Goal: Information Seeking & Learning: Learn about a topic

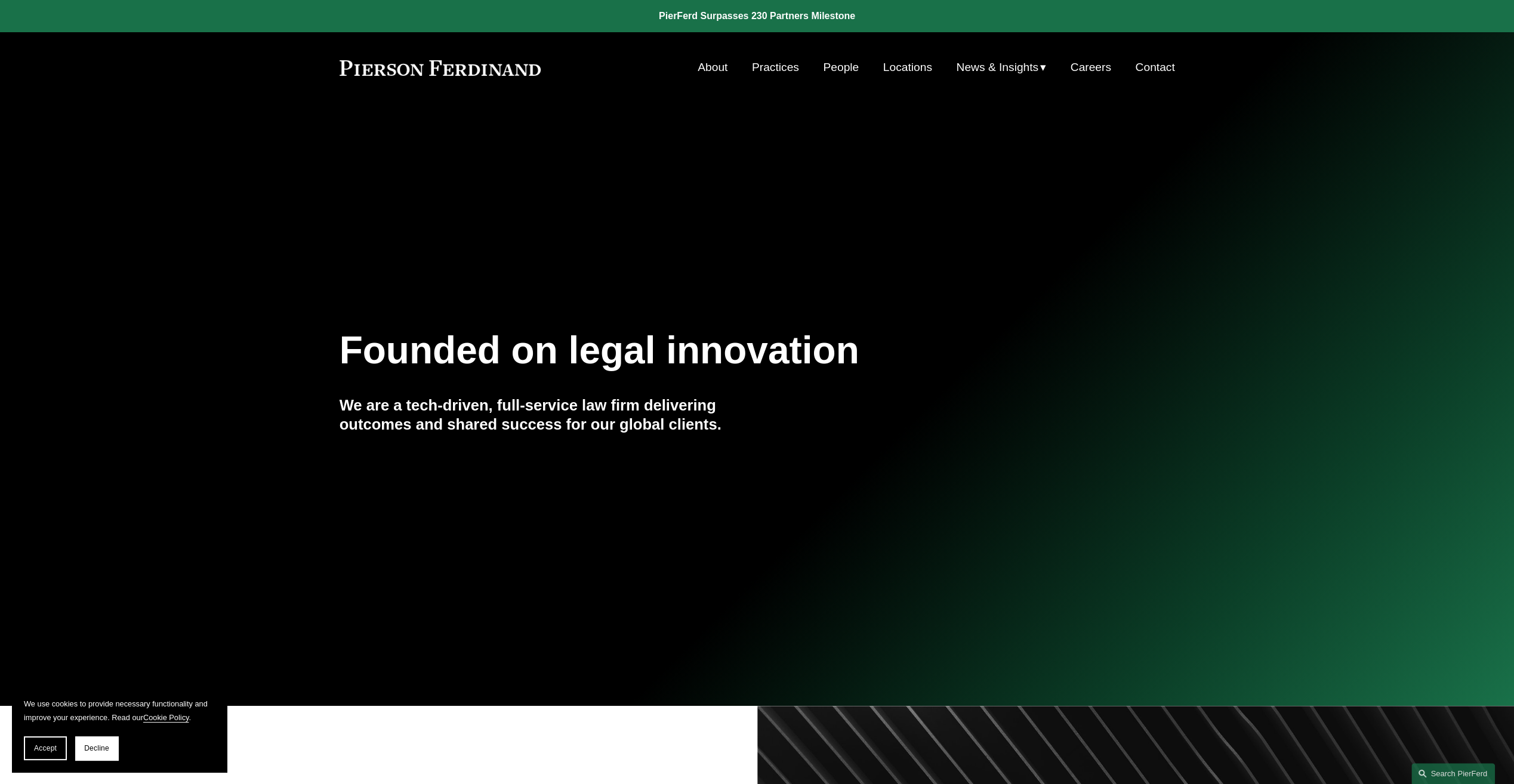
click at [773, 65] on link "Practices" at bounding box center [775, 67] width 47 height 22
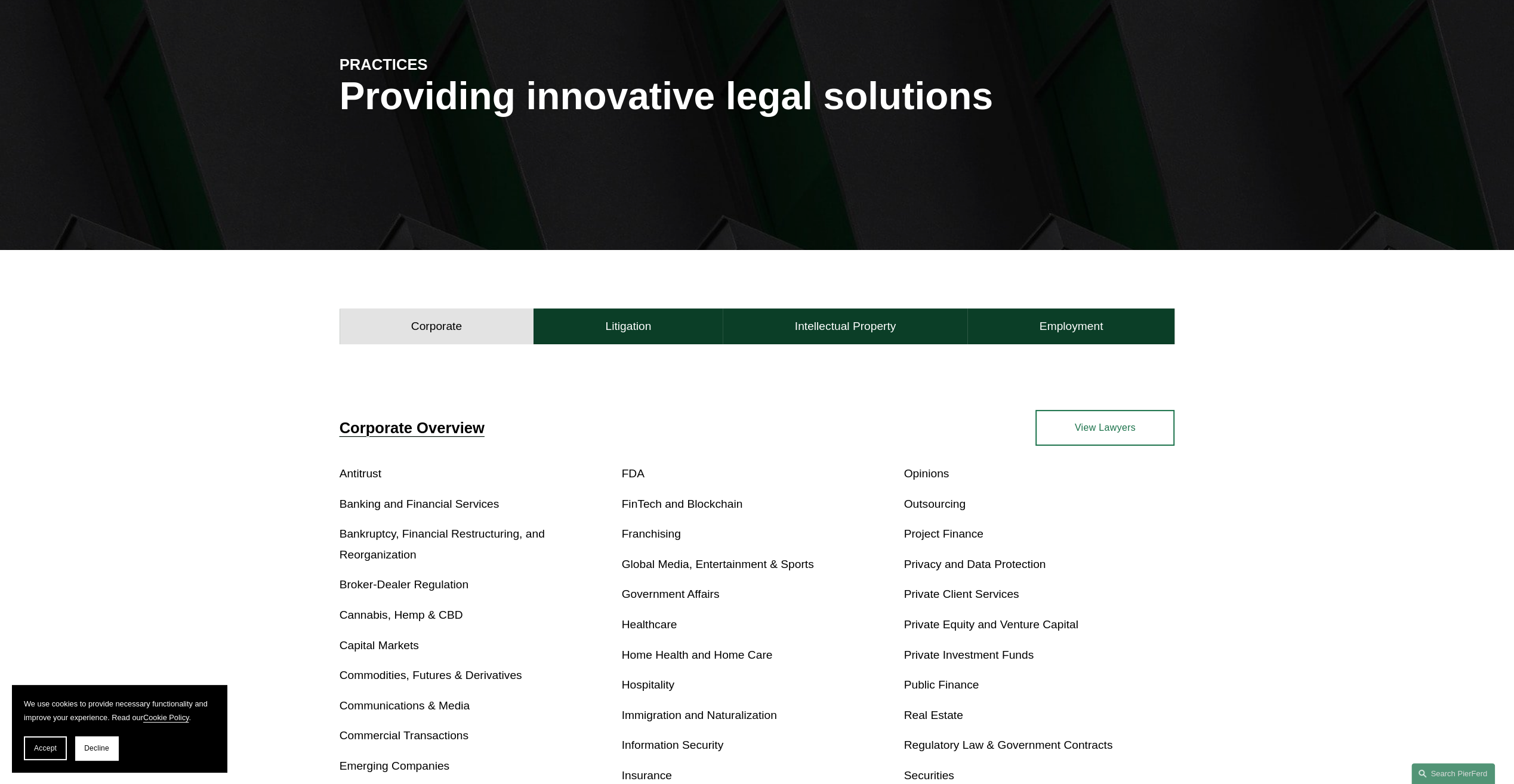
scroll to position [179, 0]
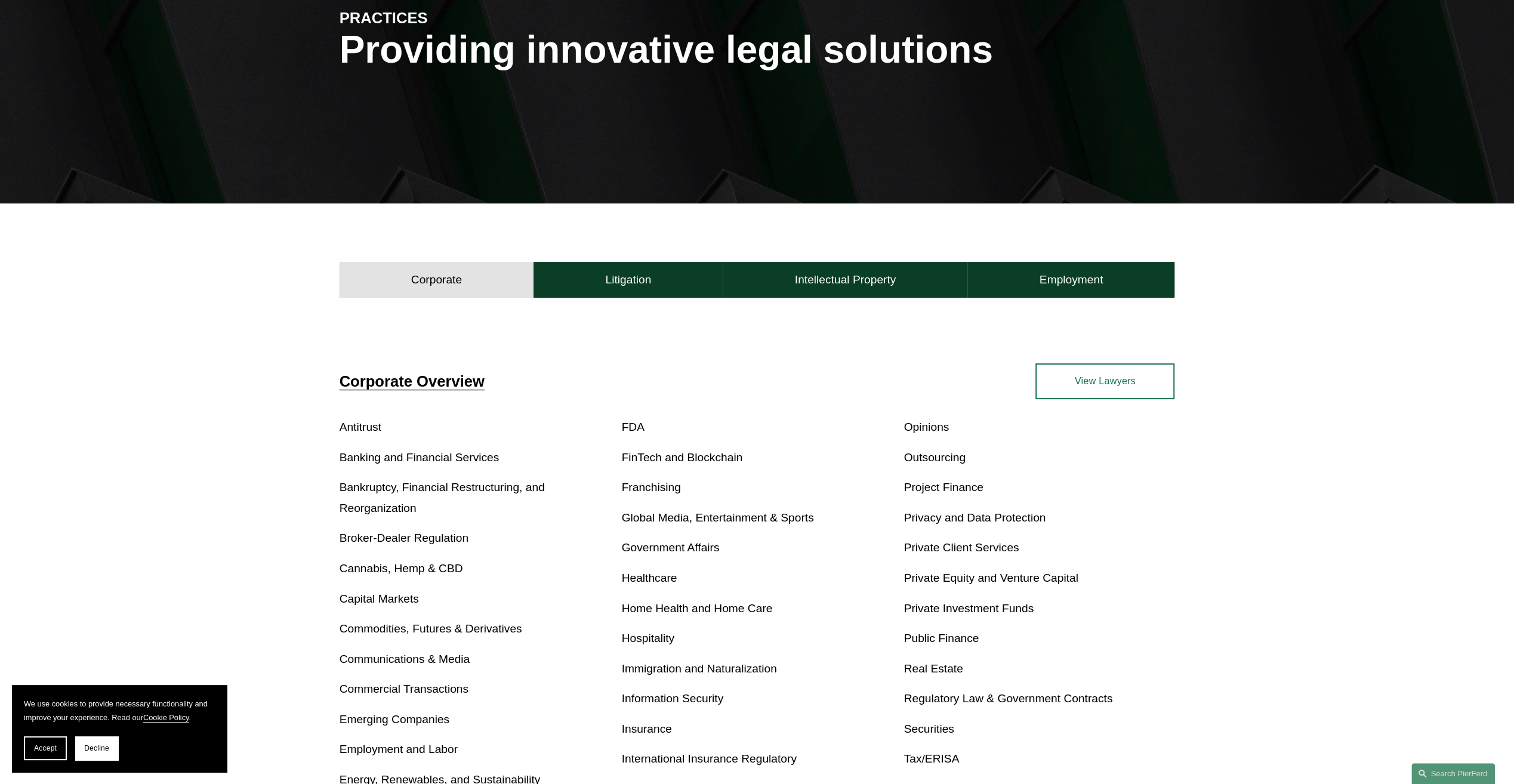
click at [618, 279] on h4 "Litigation" at bounding box center [627, 279] width 46 height 15
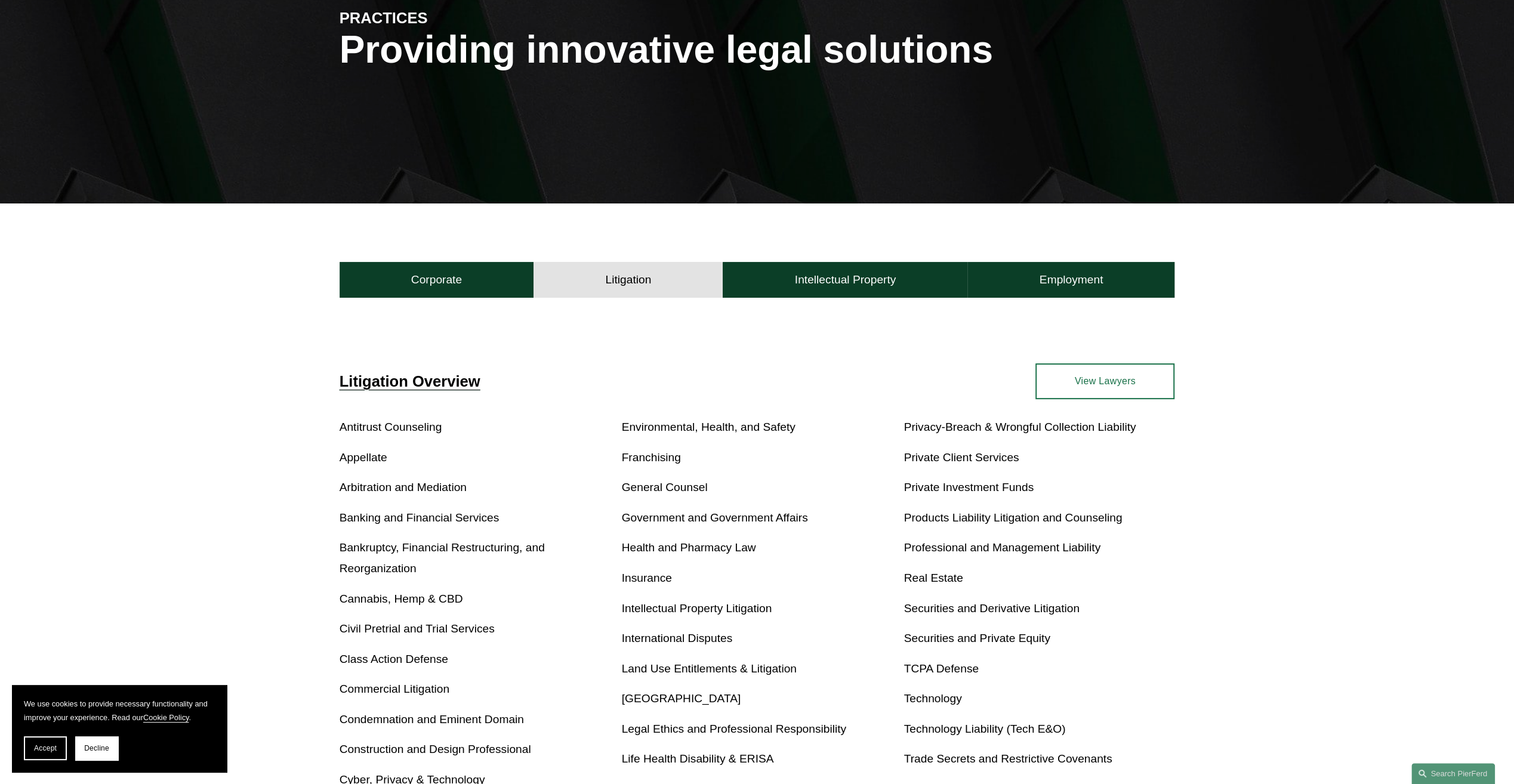
click at [924, 550] on link "Professional and Management Liability" at bounding box center [1001, 547] width 197 height 13
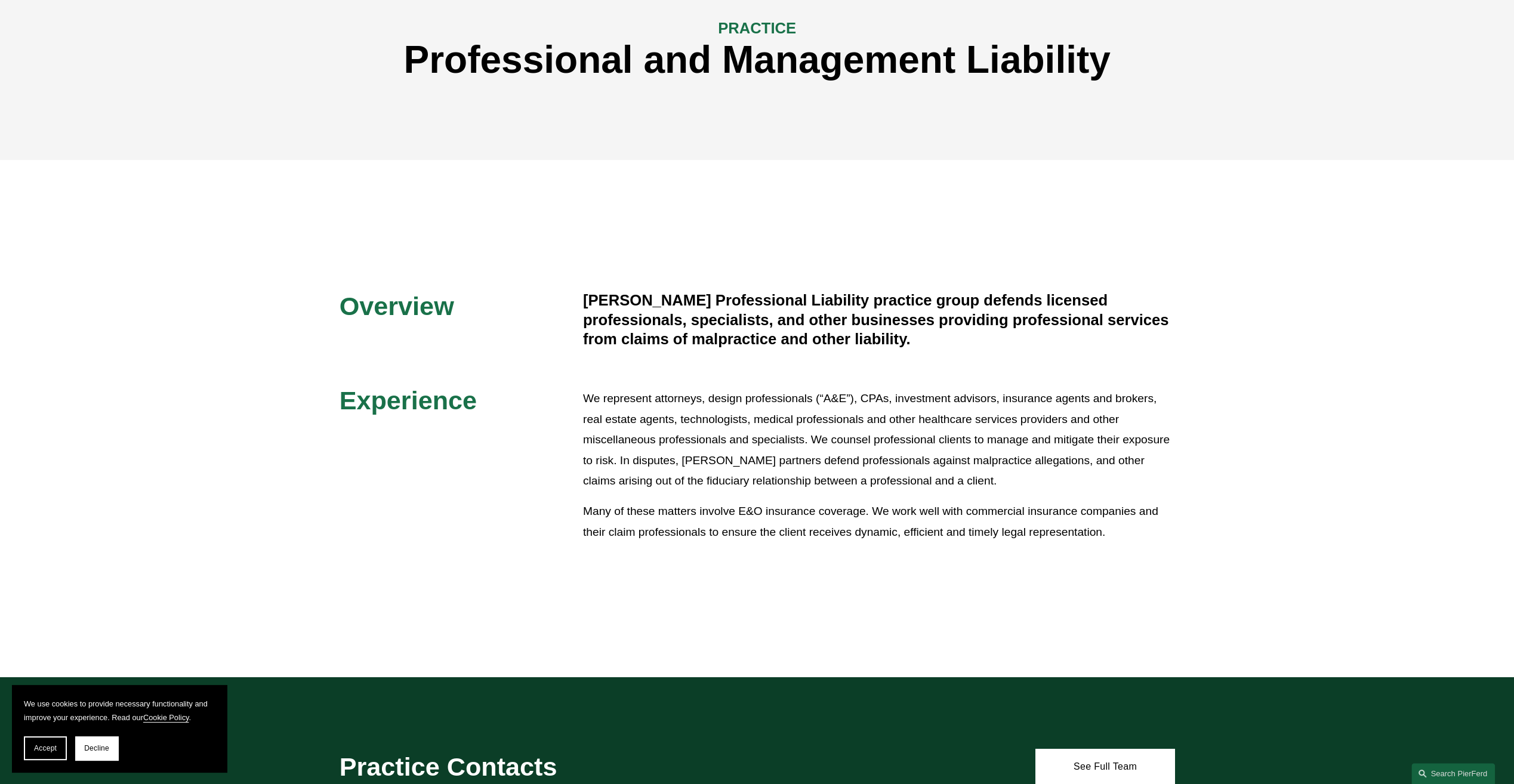
scroll to position [179, 0]
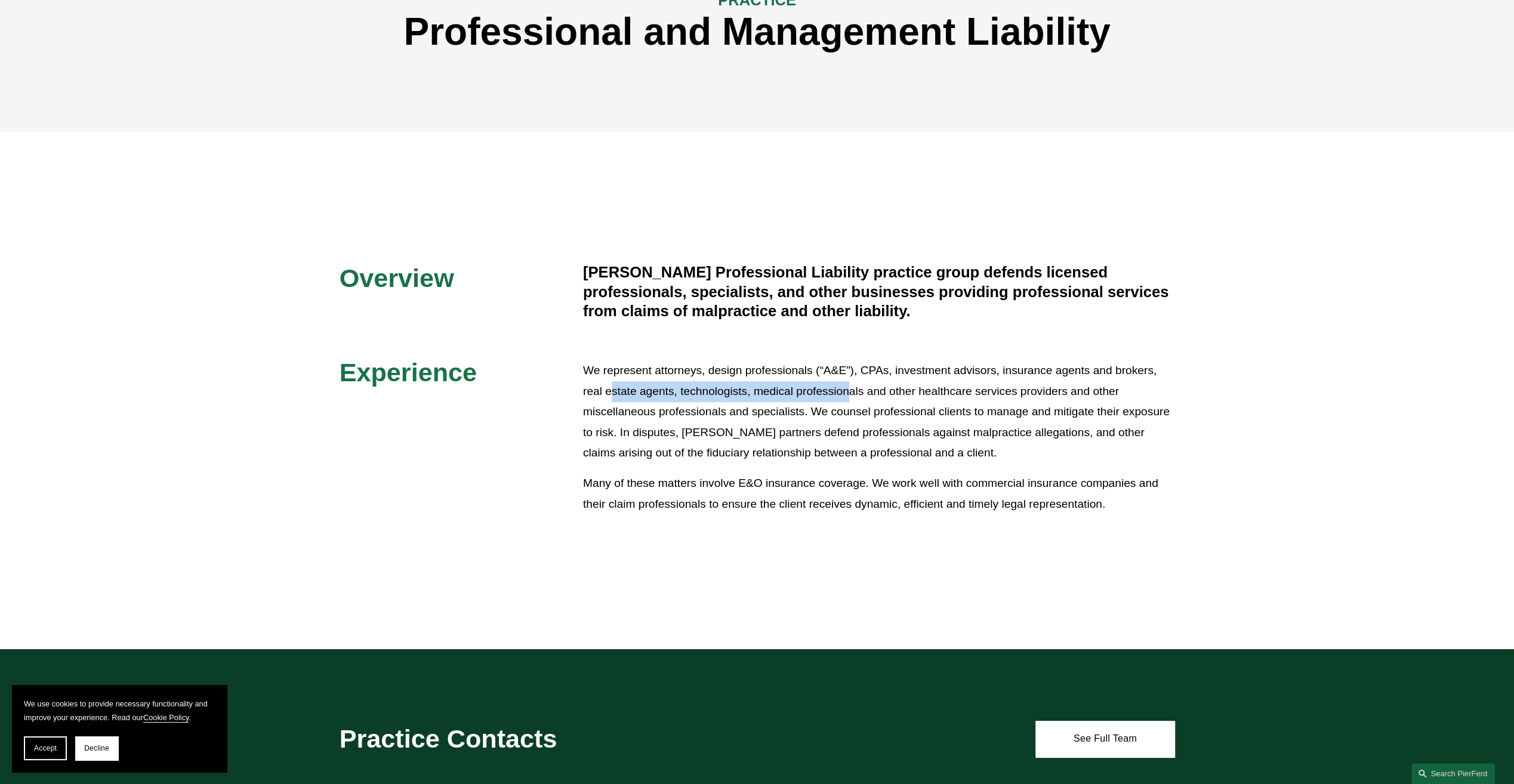
drag, startPoint x: 613, startPoint y: 393, endPoint x: 846, endPoint y: 394, distance: 233.0
click at [846, 394] on p "We represent attorneys, design professionals (“A&E”), CPAs, investment advisors…" at bounding box center [878, 412] width 592 height 103
click at [850, 394] on p "We represent attorneys, design professionals (“A&E”), CPAs, investment advisors…" at bounding box center [878, 412] width 592 height 103
drag, startPoint x: 671, startPoint y: 413, endPoint x: 763, endPoint y: 417, distance: 92.1
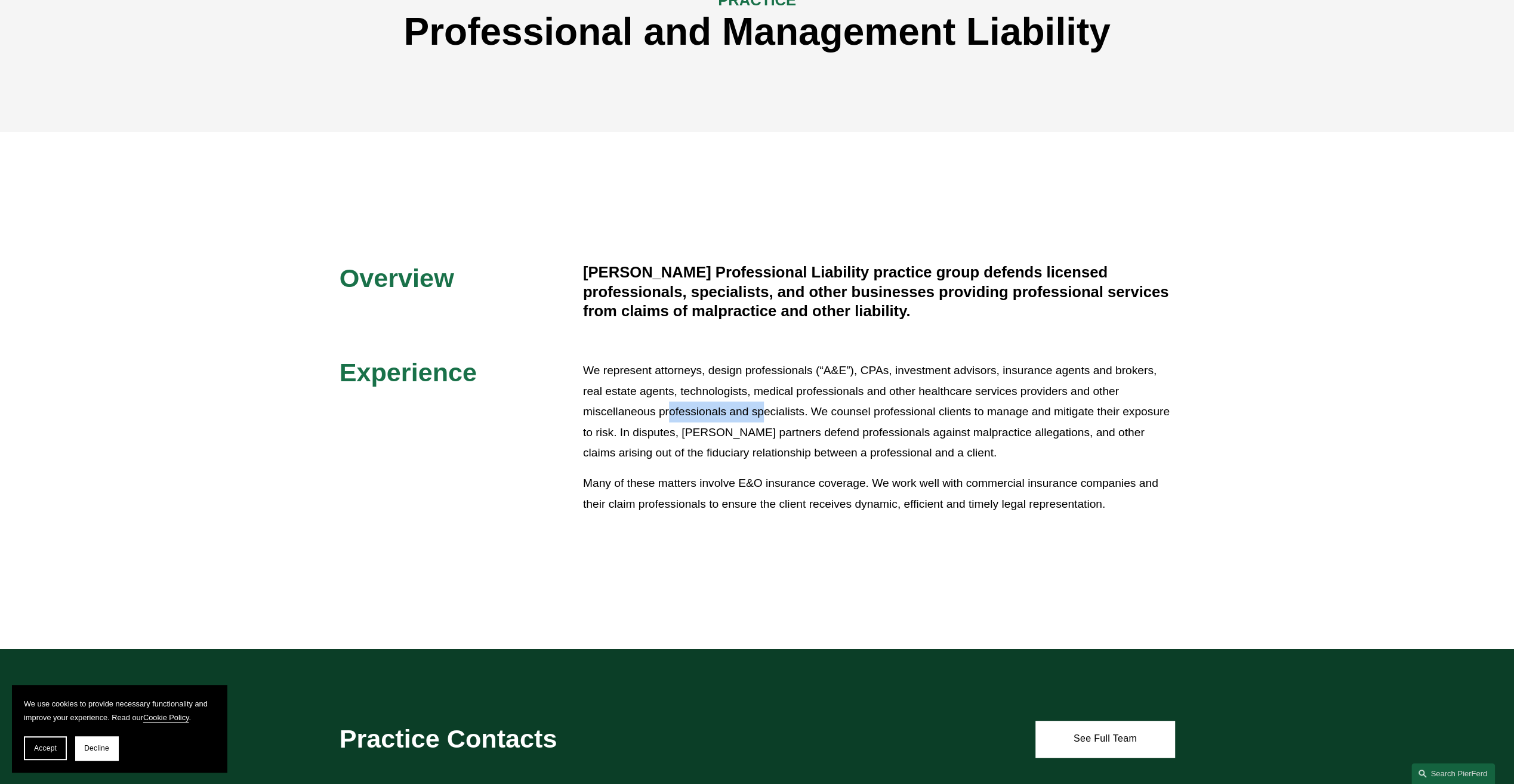
click at [763, 417] on p "We represent attorneys, design professionals (“A&E”), CPAs, investment advisors…" at bounding box center [878, 412] width 592 height 103
drag, startPoint x: 738, startPoint y: 486, endPoint x: 846, endPoint y: 485, distance: 108.0
click at [846, 485] on p "Many of these matters involve E&O insurance coverage. We work well with commerc…" at bounding box center [878, 493] width 592 height 41
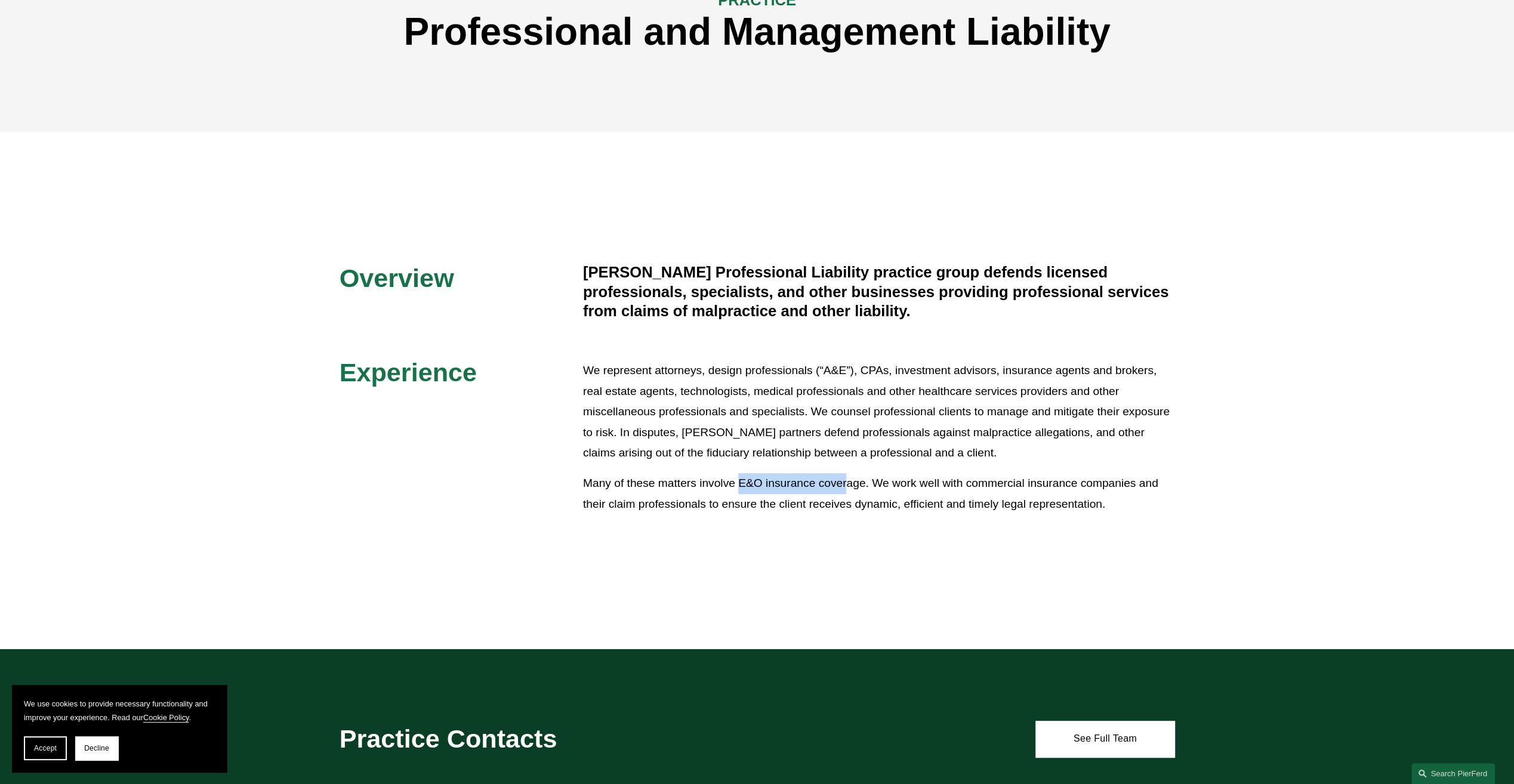
drag, startPoint x: 846, startPoint y: 485, endPoint x: 853, endPoint y: 485, distance: 7.0
click at [846, 485] on p "Many of these matters involve E&O insurance coverage. We work well with commerc…" at bounding box center [878, 493] width 592 height 41
drag, startPoint x: 902, startPoint y: 484, endPoint x: 930, endPoint y: 484, distance: 28.0
click at [930, 484] on p "Many of these matters involve E&O insurance coverage. We work well with commerc…" at bounding box center [878, 493] width 592 height 41
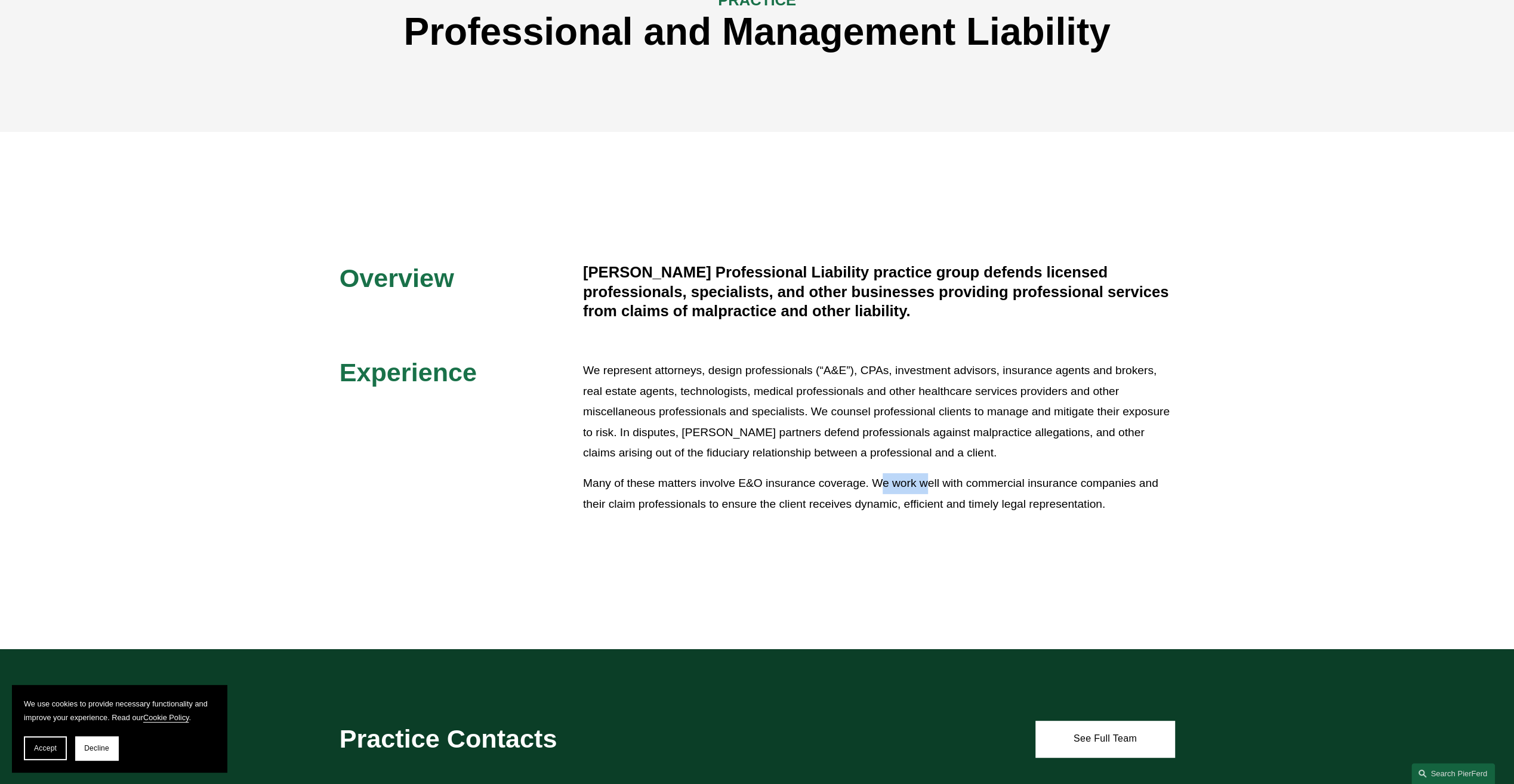
click at [930, 484] on p "Many of these matters involve E&O insurance coverage. We work well with commerc…" at bounding box center [878, 493] width 592 height 41
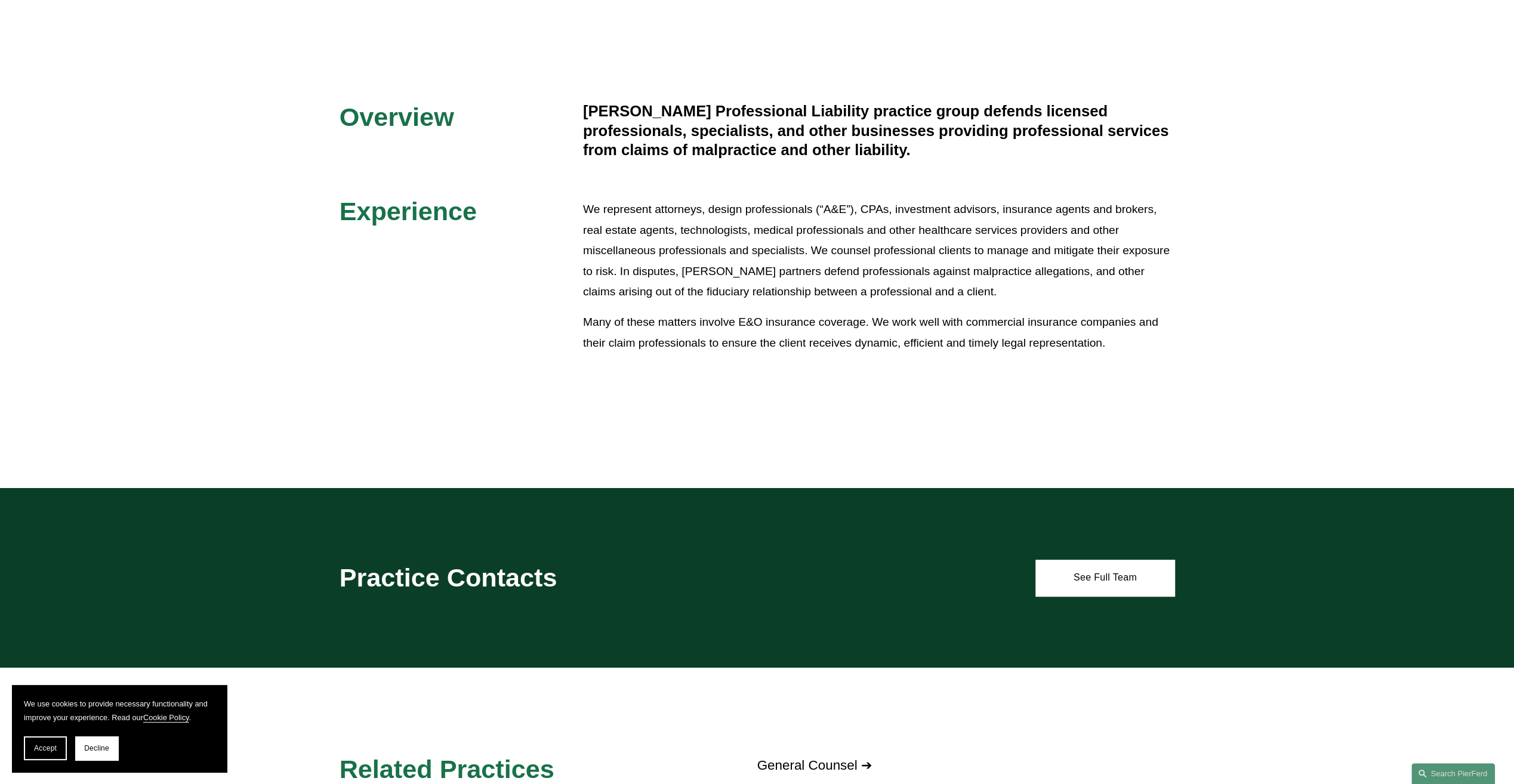
scroll to position [358, 0]
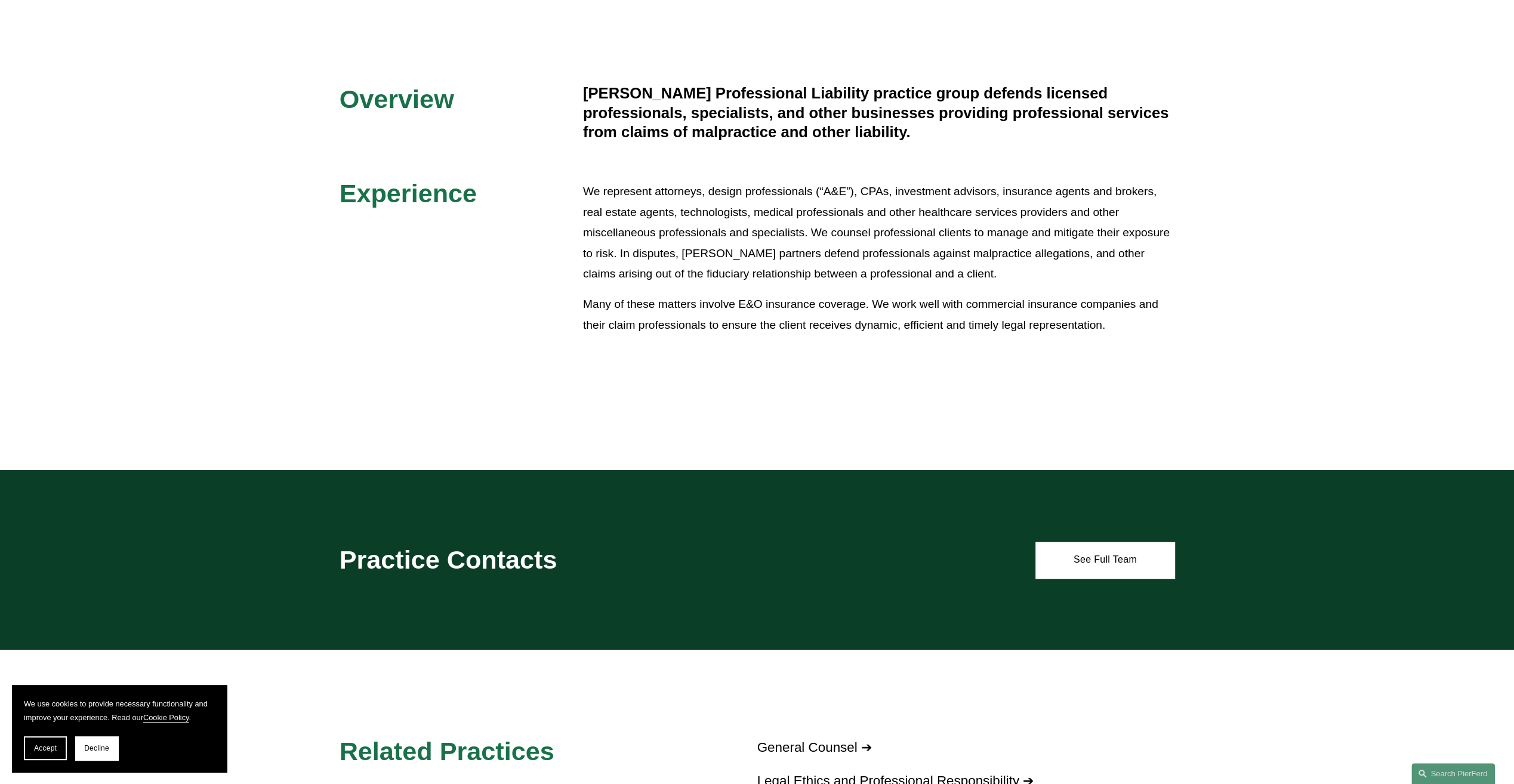
click at [1091, 566] on link "See Full Team" at bounding box center [1104, 559] width 139 height 36
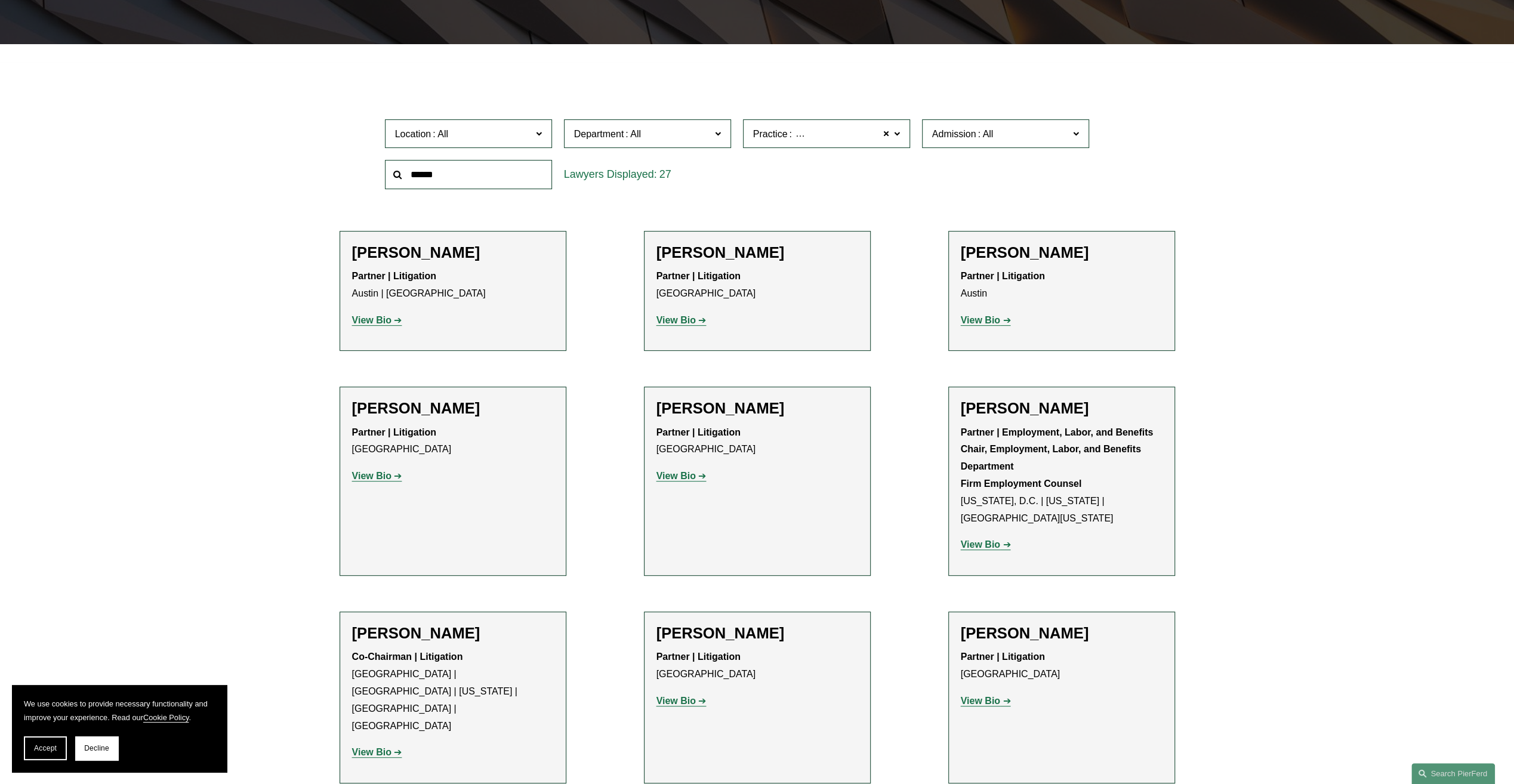
scroll to position [358, 0]
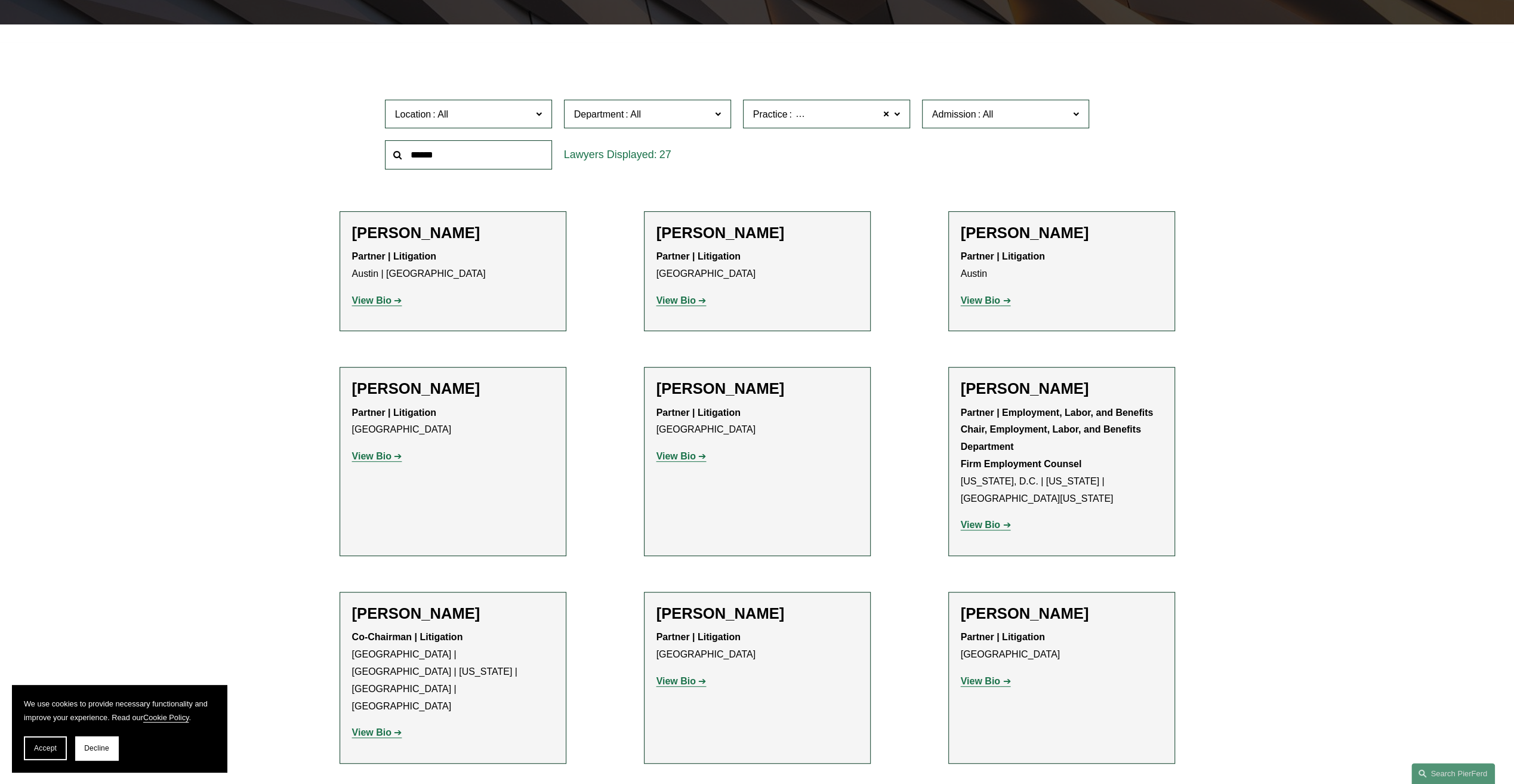
click at [725, 390] on h2 "[PERSON_NAME]" at bounding box center [757, 388] width 202 height 18
click at [696, 461] on p "View Bio" at bounding box center [757, 456] width 202 height 17
click at [682, 455] on strong "View Bio" at bounding box center [676, 455] width 40 height 10
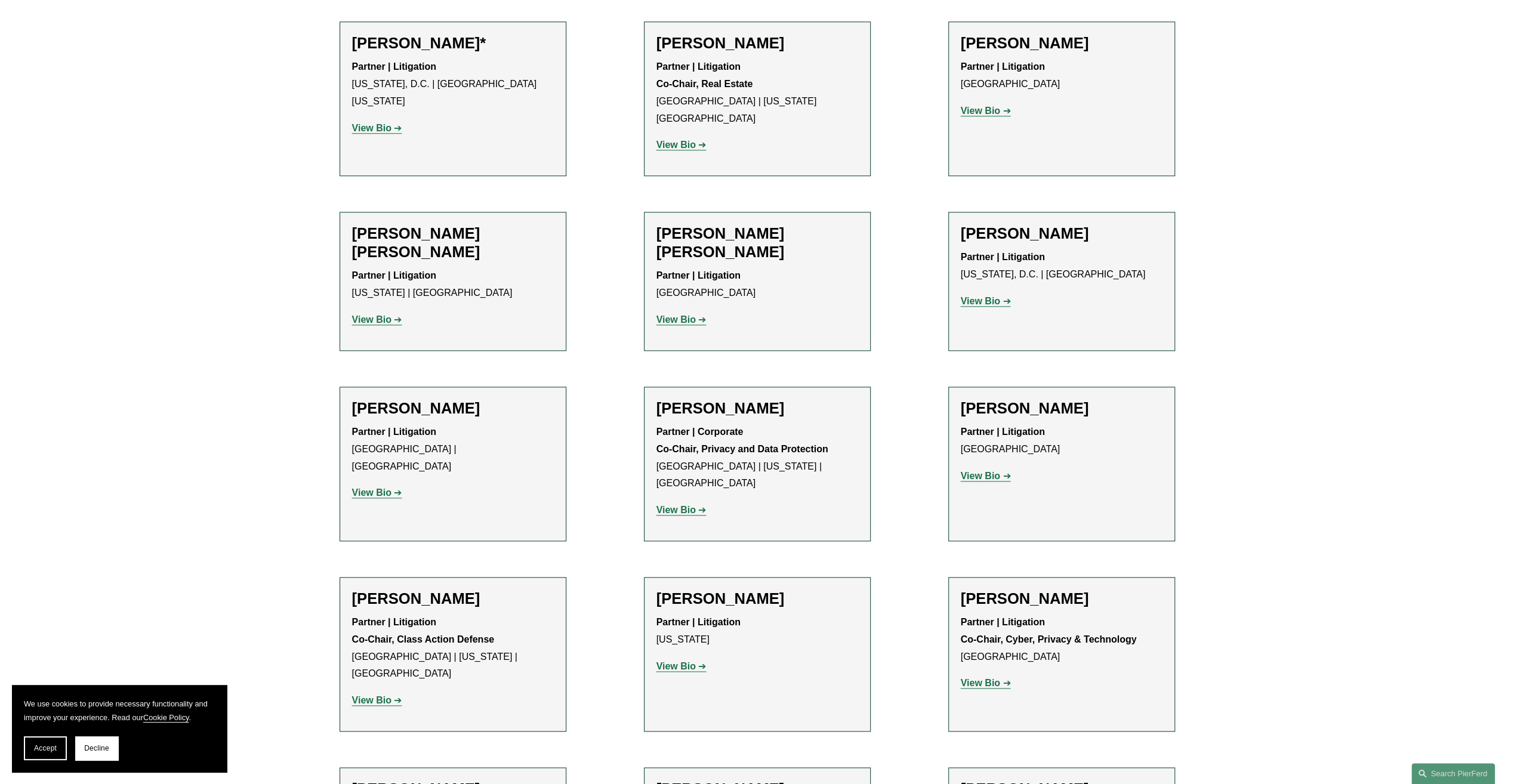
scroll to position [1193, 0]
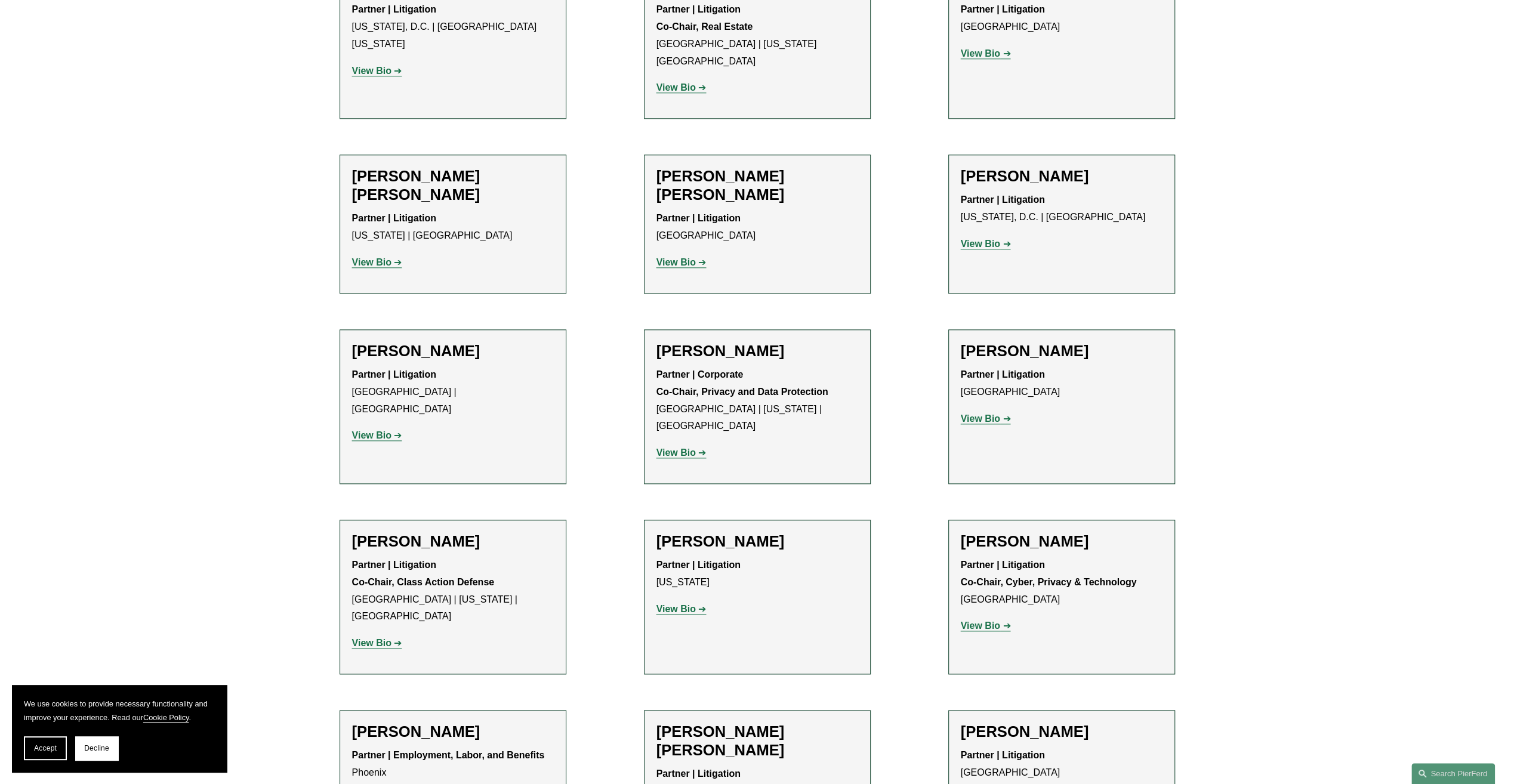
click at [685, 604] on strong "View Bio" at bounding box center [676, 609] width 40 height 10
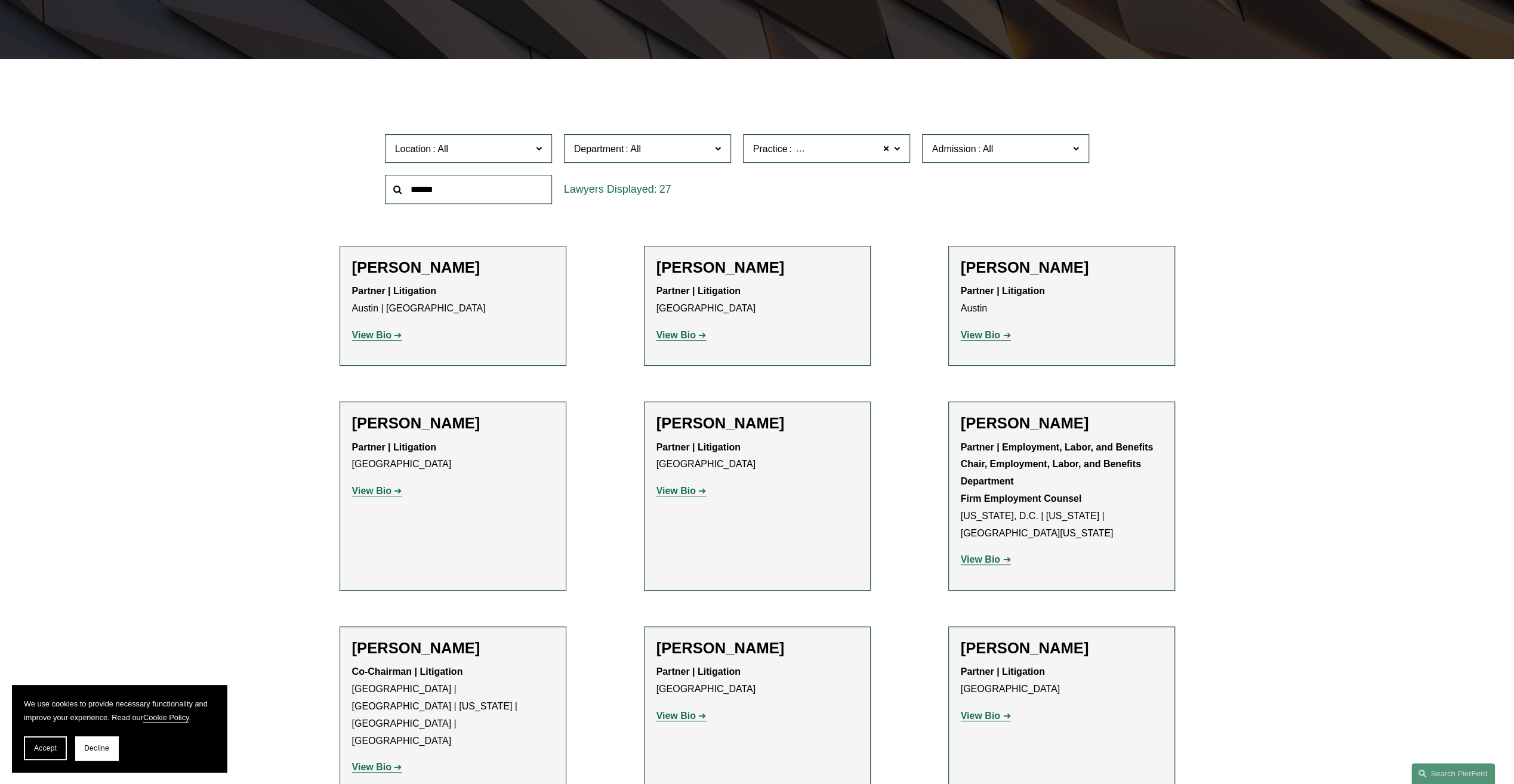
scroll to position [298, 0]
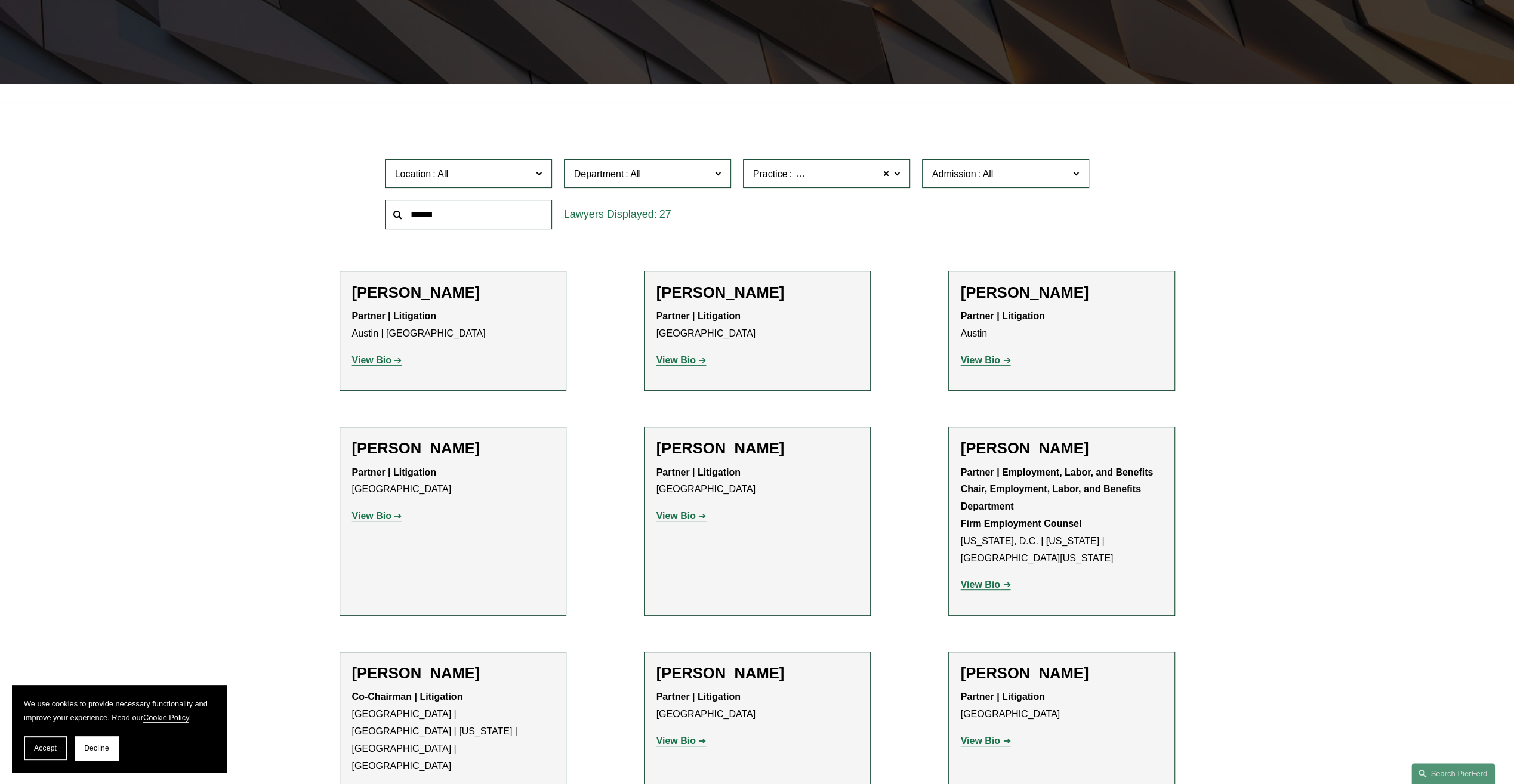
click at [367, 361] on strong "View Bio" at bounding box center [371, 360] width 40 height 10
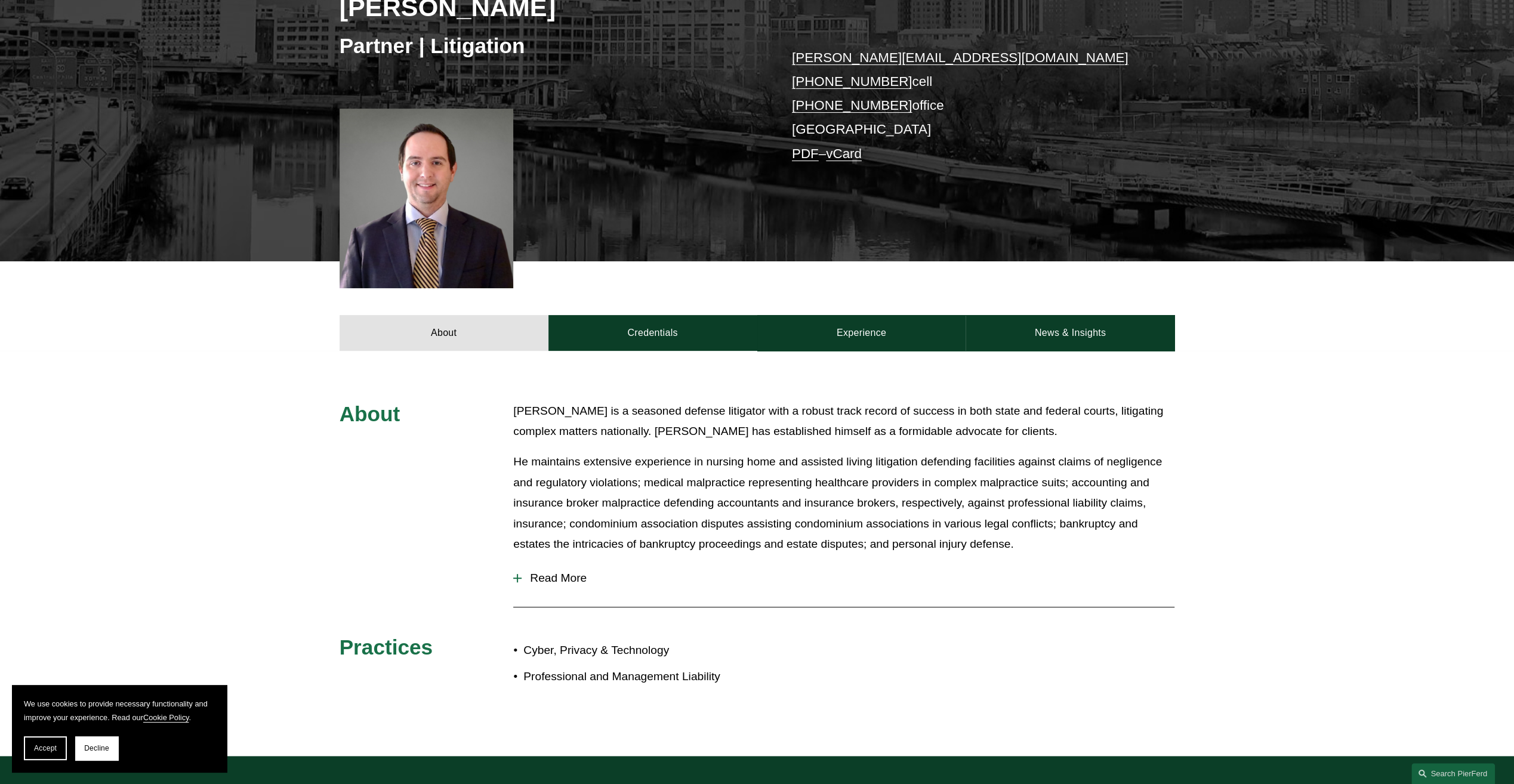
scroll to position [238, 0]
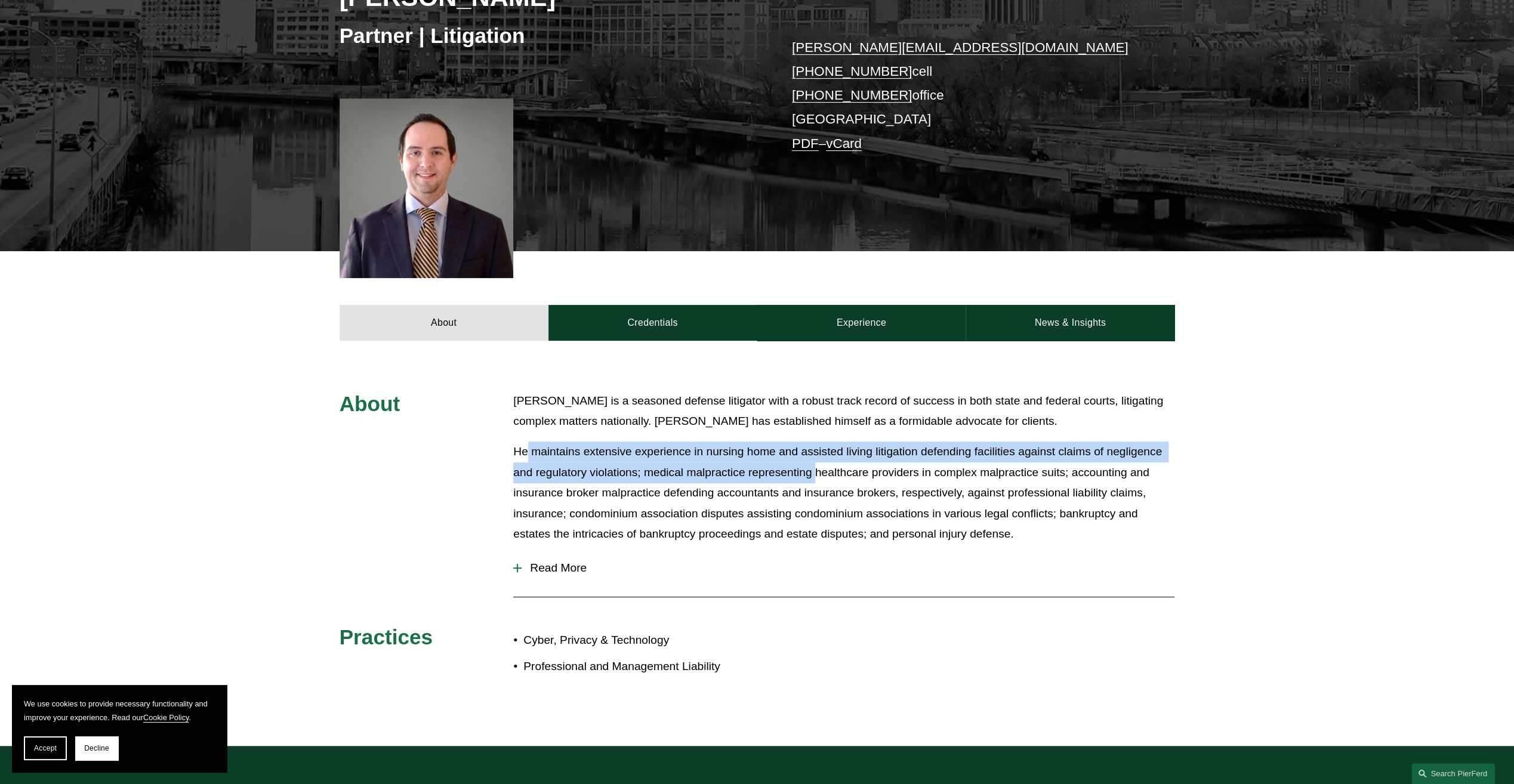
drag, startPoint x: 527, startPoint y: 452, endPoint x: 815, endPoint y: 470, distance: 288.6
click at [815, 470] on p "He maintains extensive experience in nursing home and assisted living litigatio…" at bounding box center [843, 492] width 661 height 103
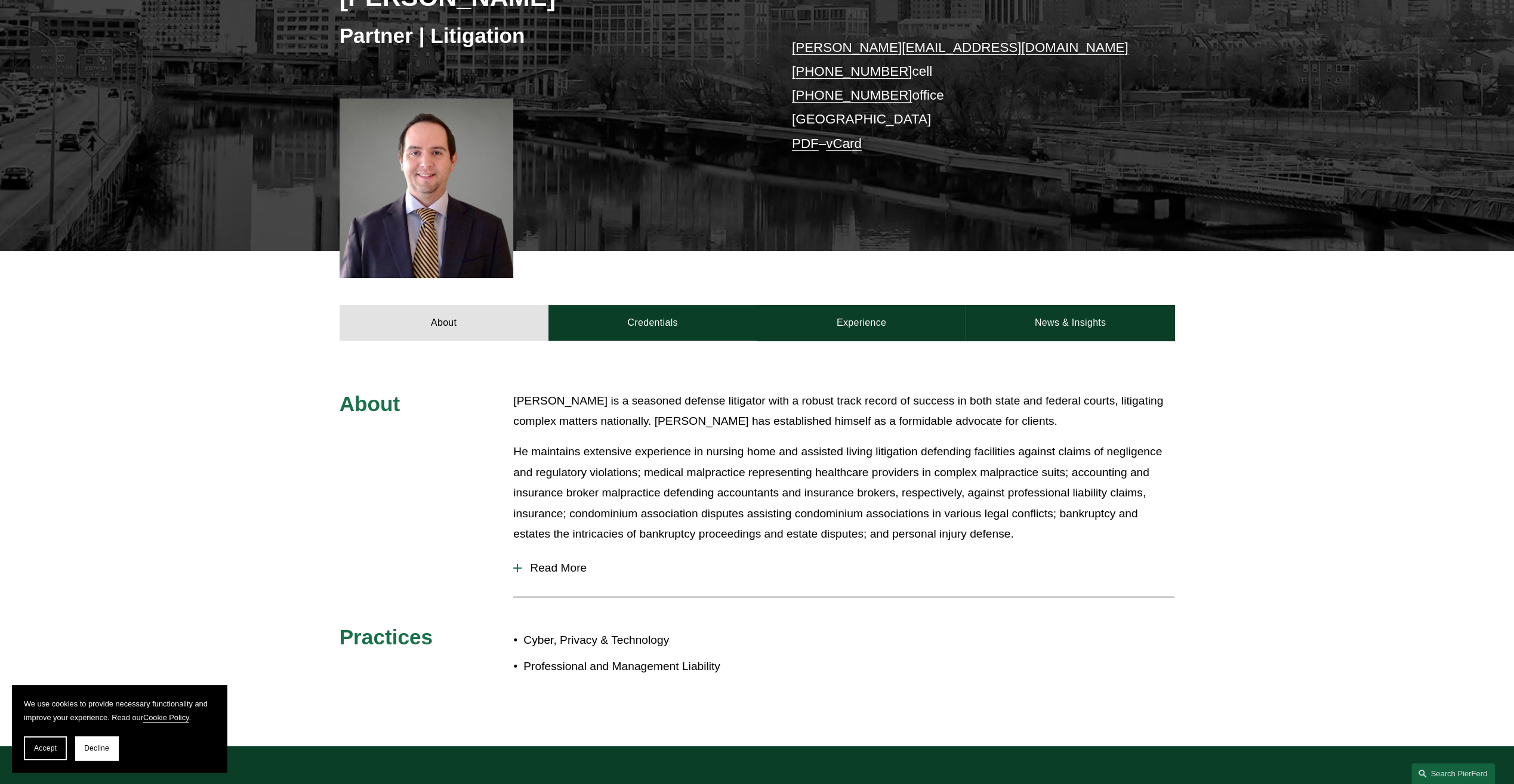
click at [636, 319] on link "Credentials" at bounding box center [652, 323] width 208 height 36
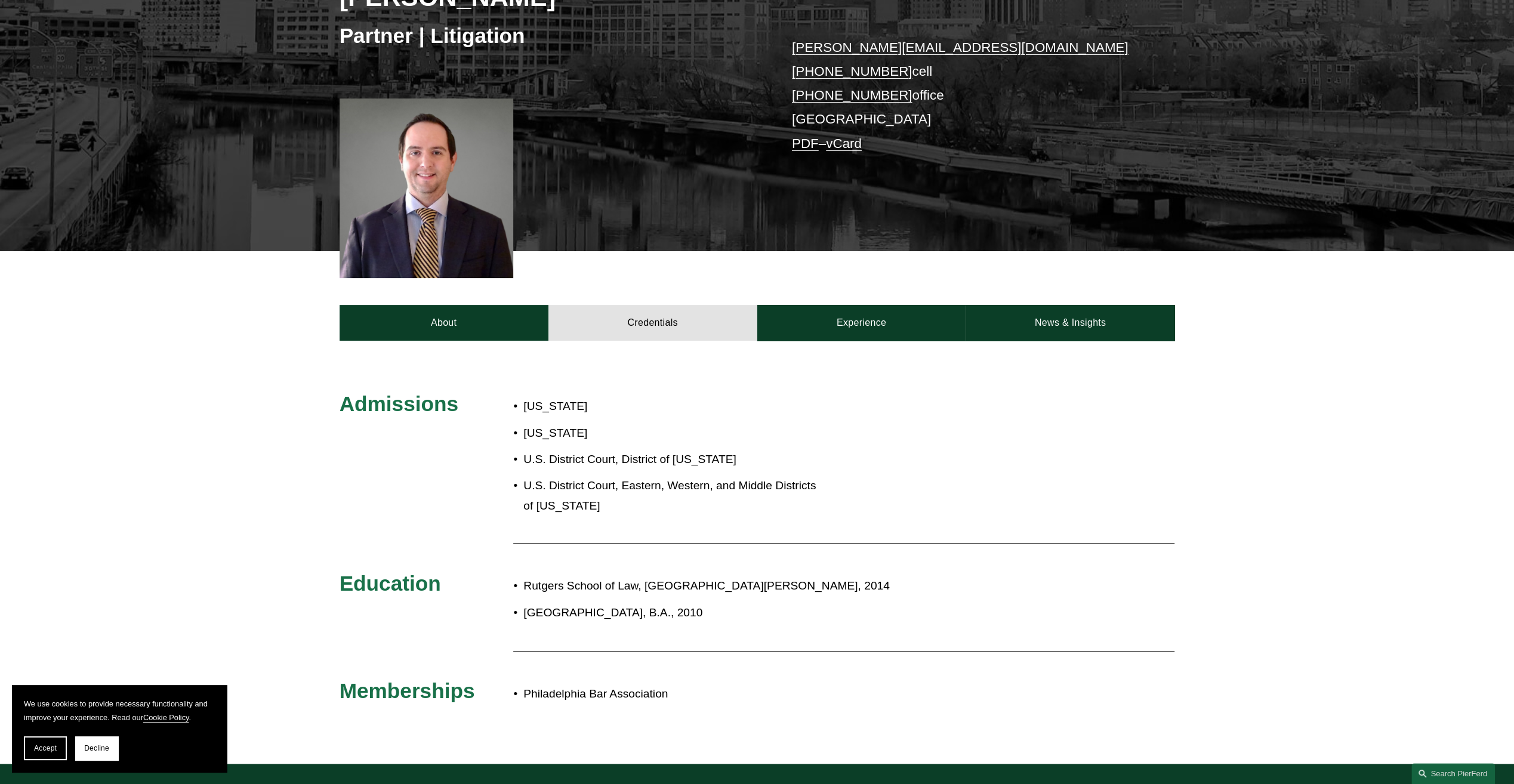
click at [531, 329] on link "About" at bounding box center [443, 323] width 208 height 36
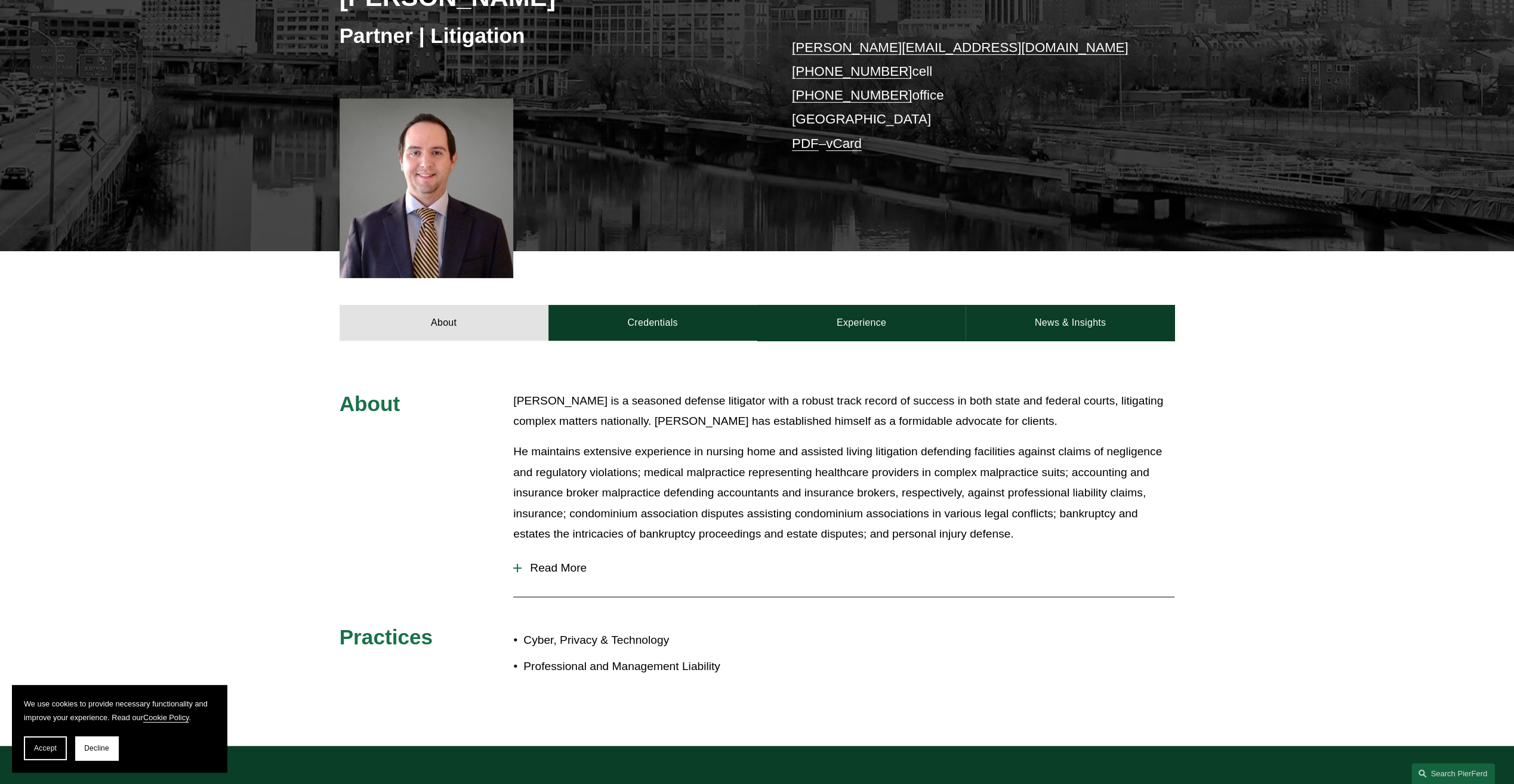
click at [603, 324] on link "Credentials" at bounding box center [652, 323] width 208 height 36
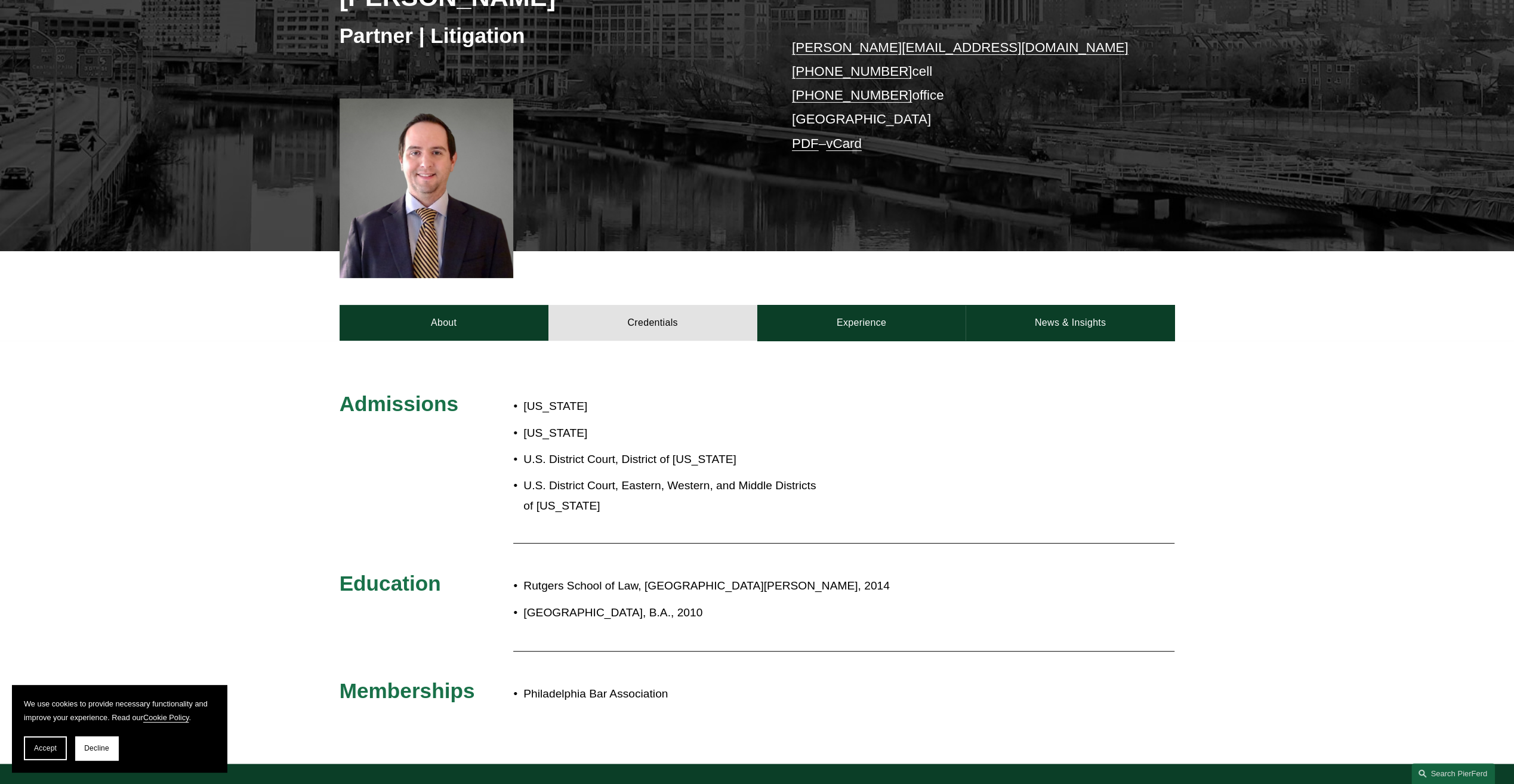
click at [520, 326] on link "About" at bounding box center [443, 323] width 208 height 36
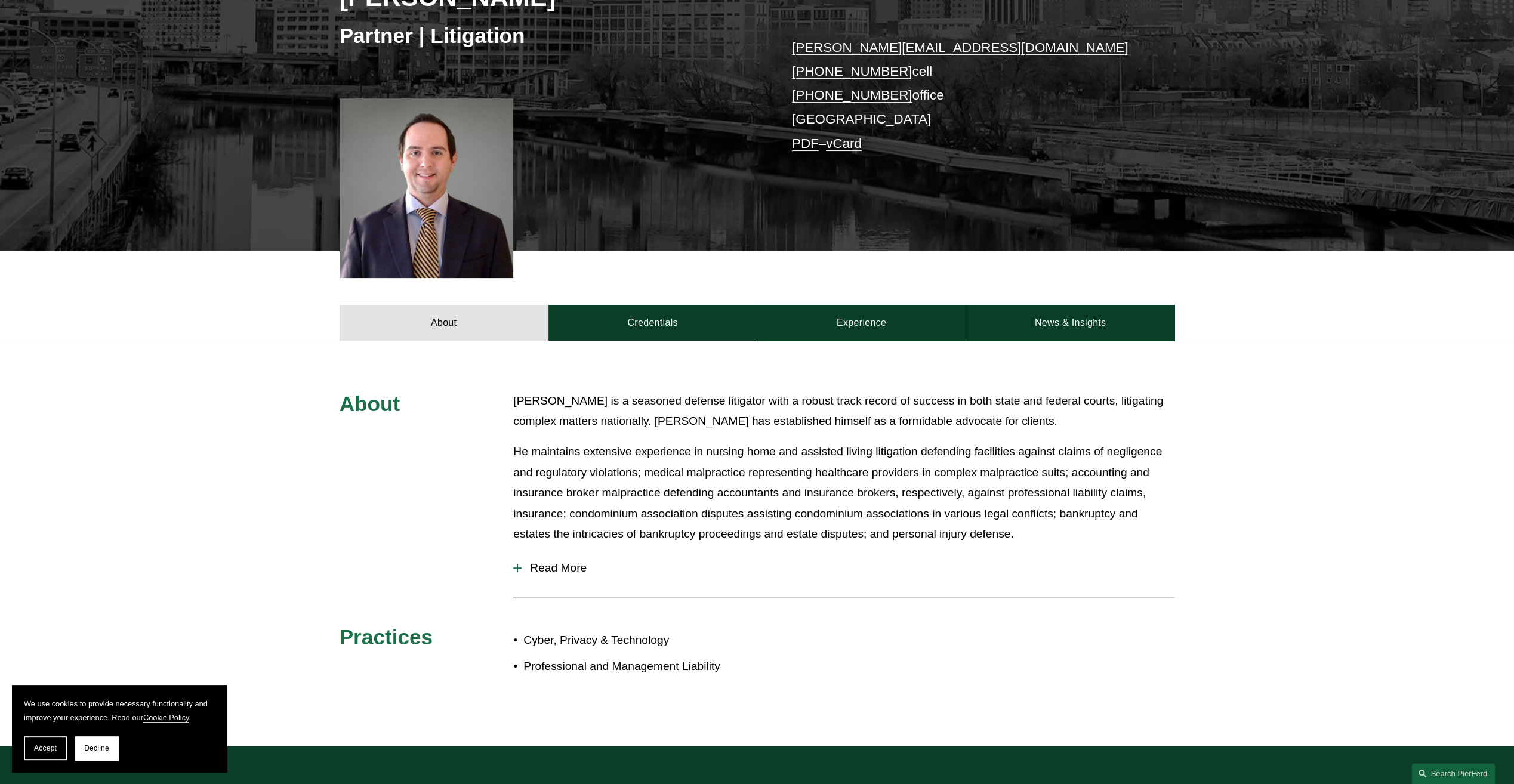
click at [834, 323] on link "Experience" at bounding box center [861, 323] width 208 height 36
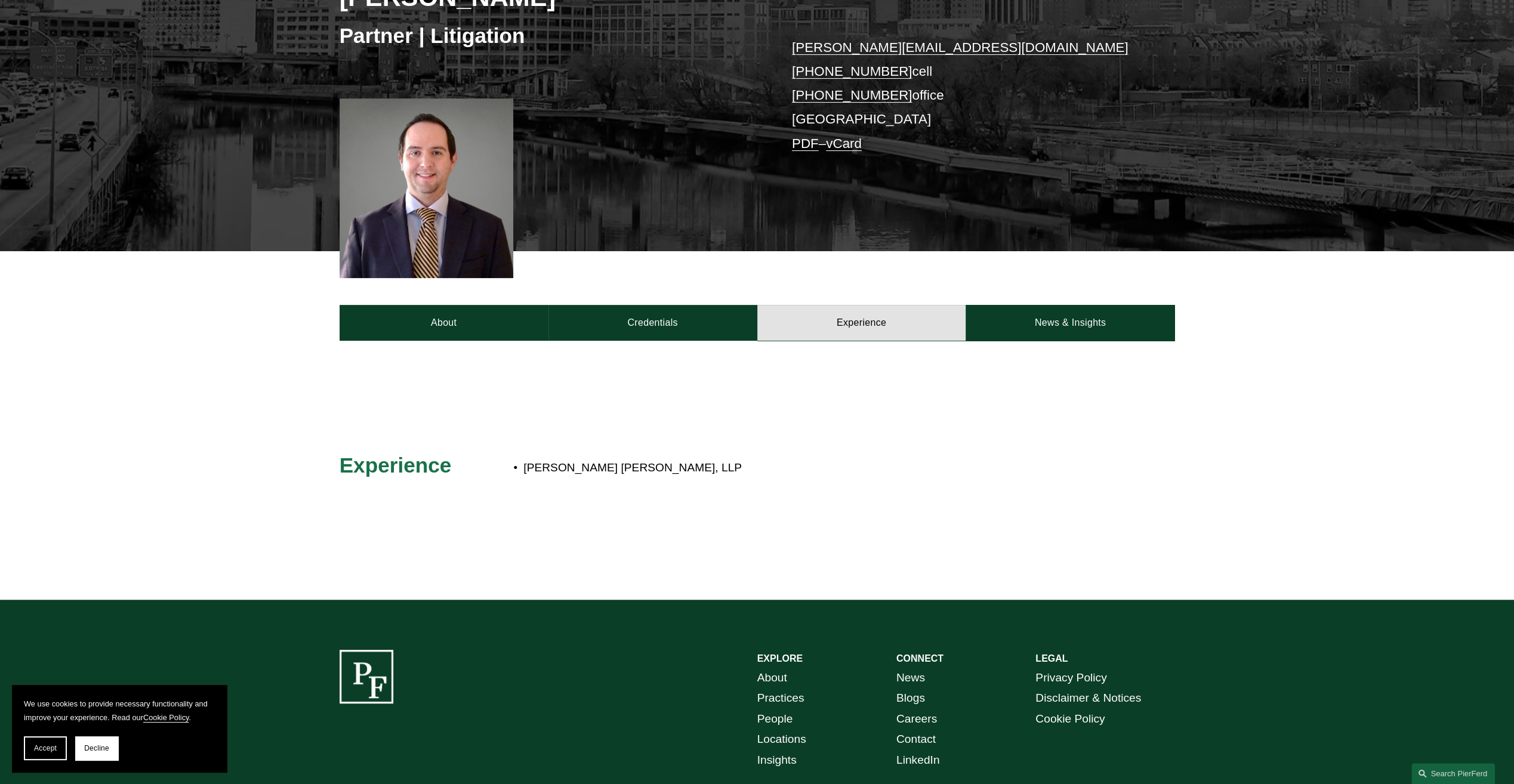
click at [448, 334] on link "About" at bounding box center [443, 323] width 208 height 36
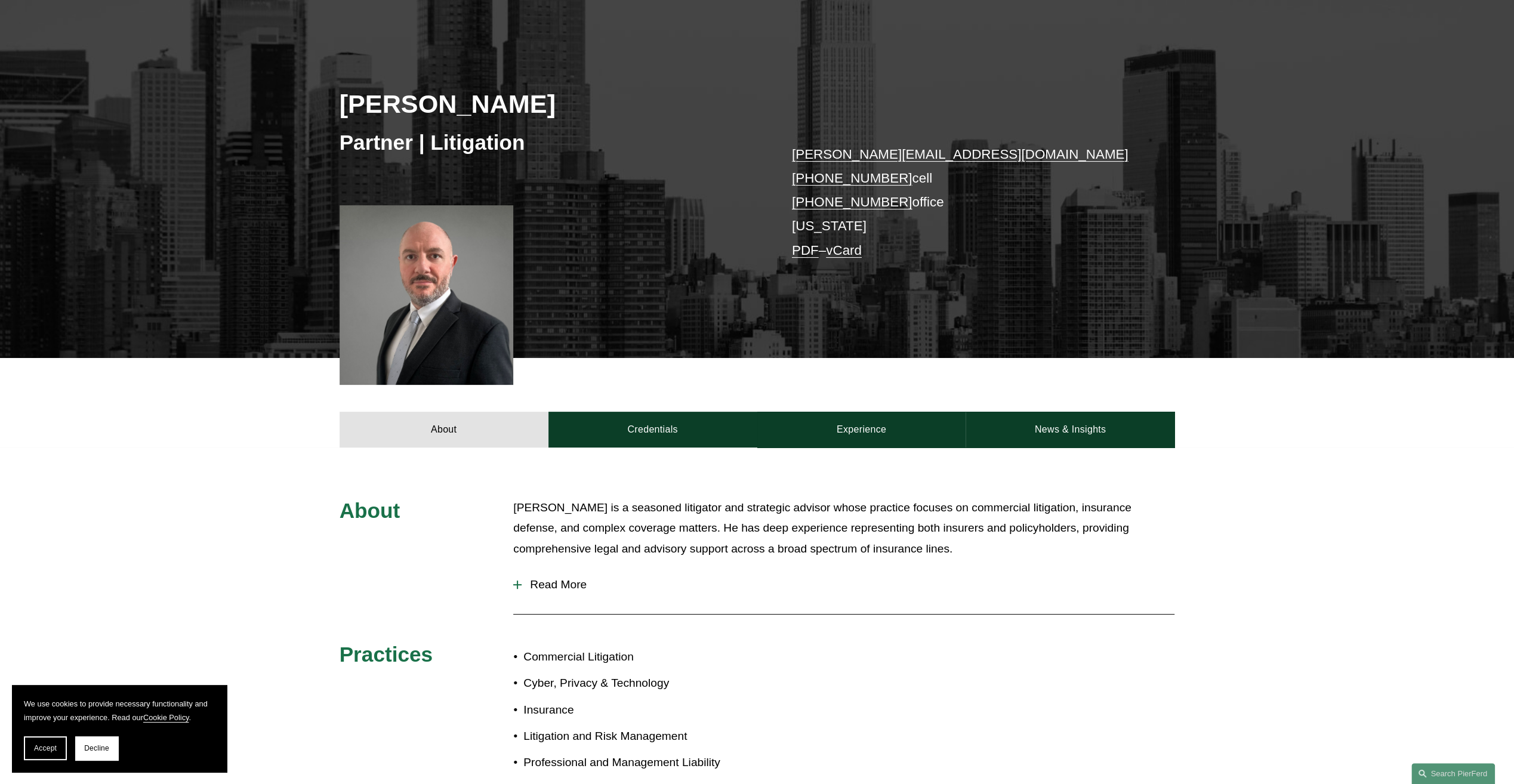
scroll to position [179, 0]
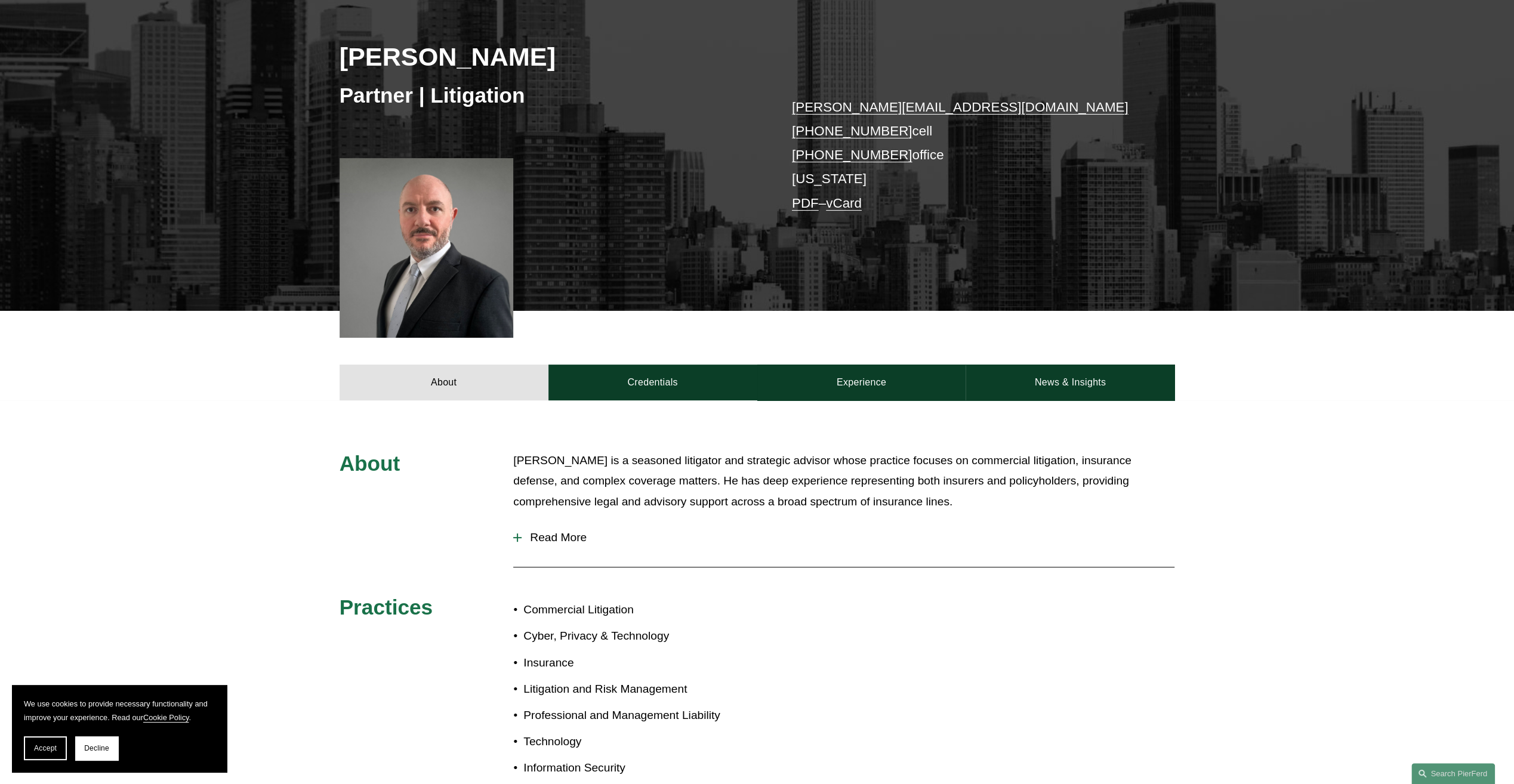
click at [559, 540] on span "Read More" at bounding box center [847, 538] width 652 height 14
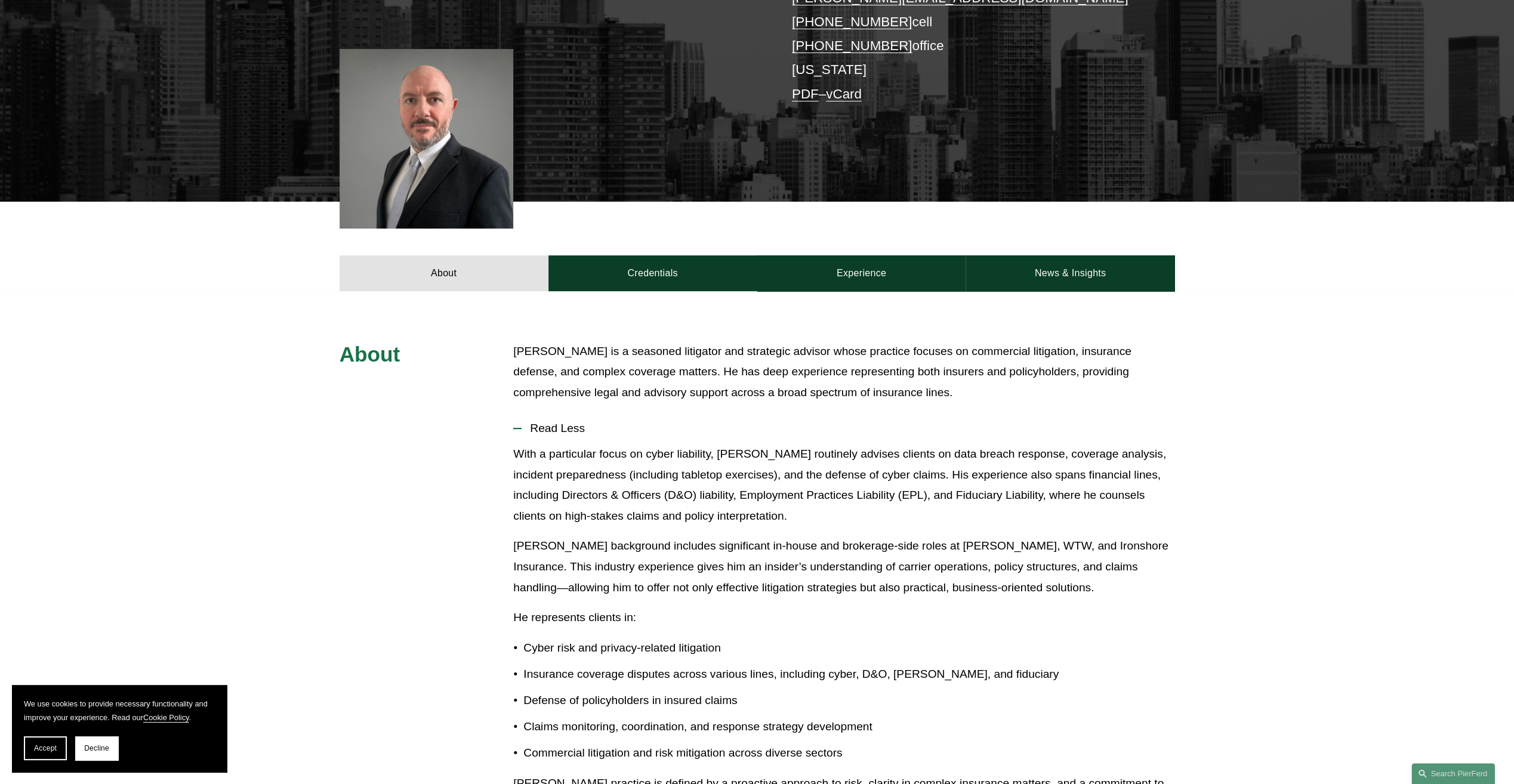
scroll to position [298, 0]
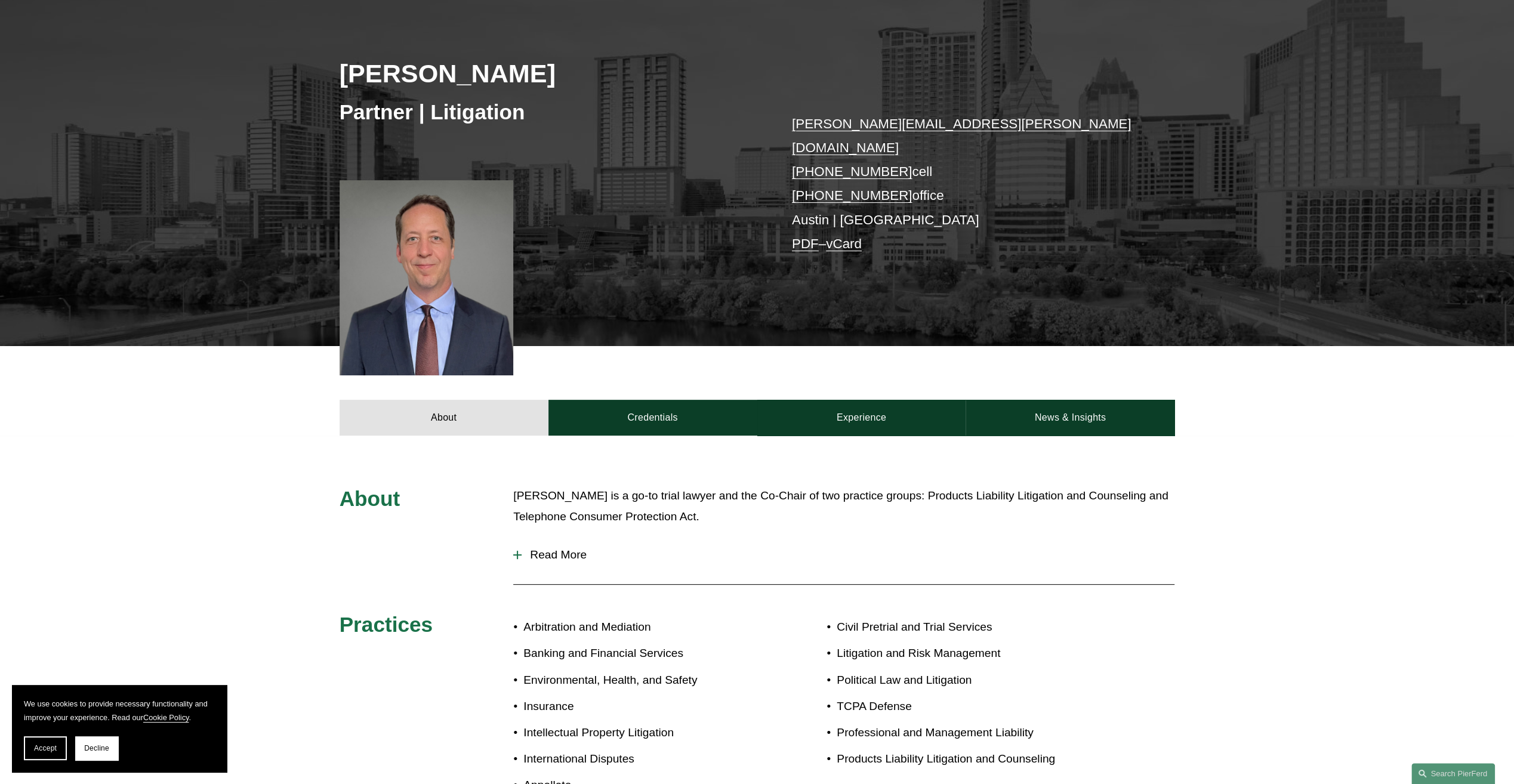
scroll to position [179, 0]
